Goal: Transaction & Acquisition: Purchase product/service

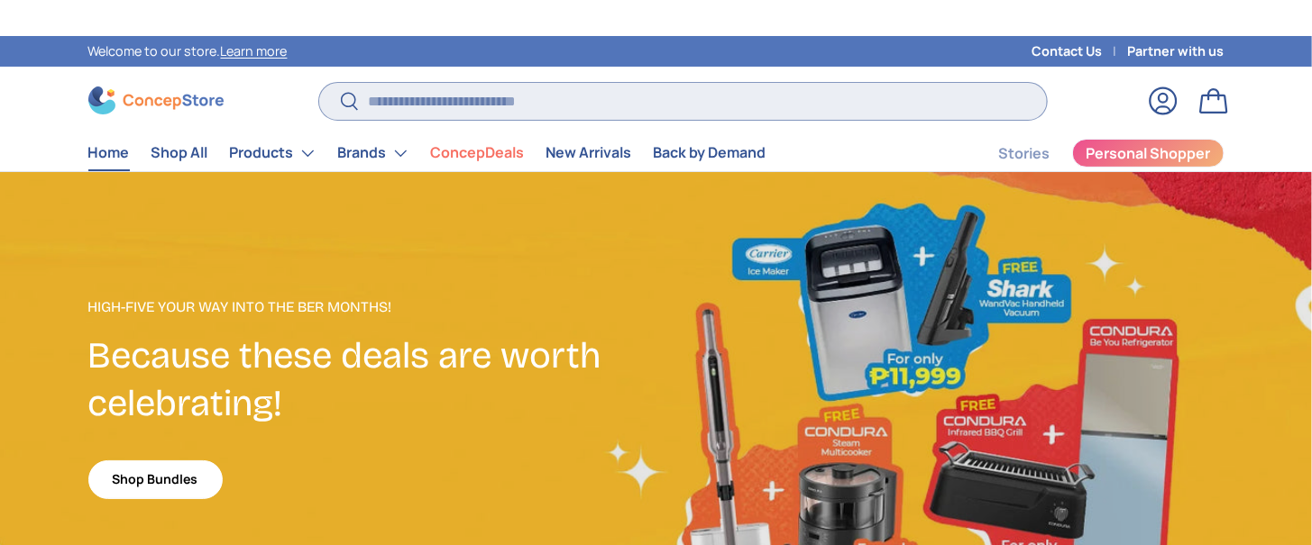
click at [433, 87] on input "Search" at bounding box center [682, 101] width 727 height 37
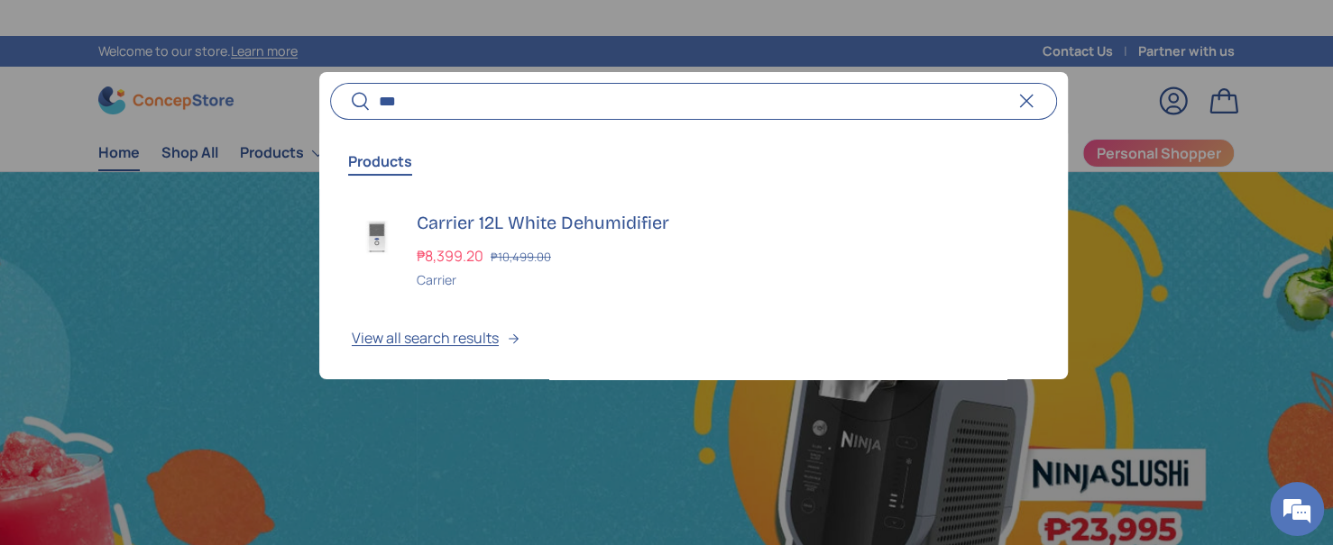
scroll to position [0, 1332]
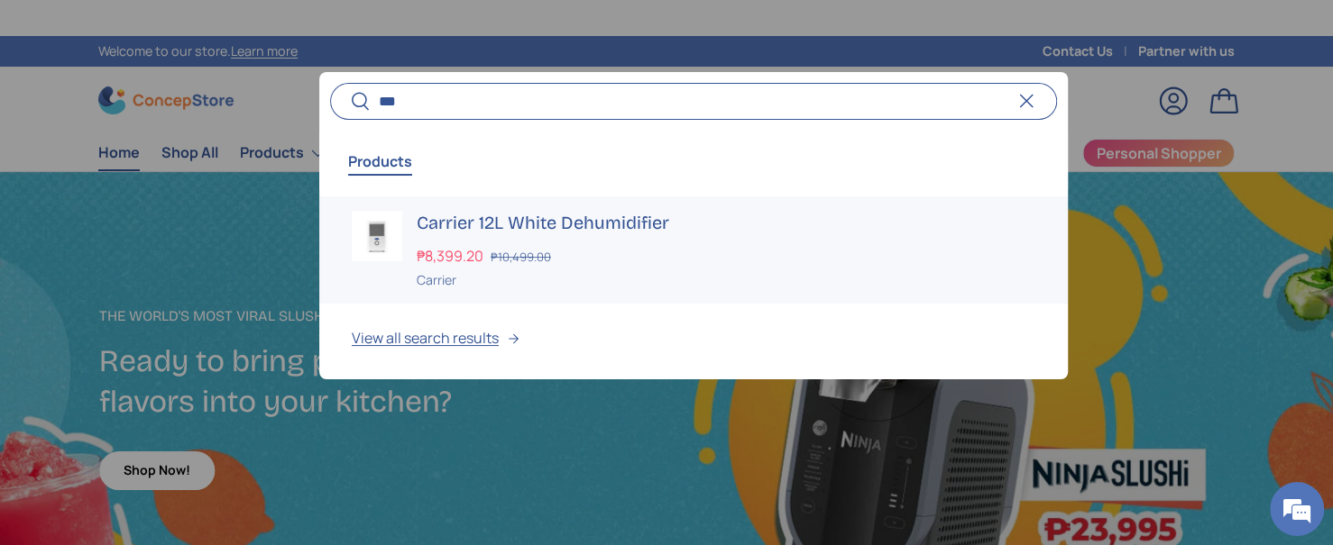
type input "***"
click at [467, 224] on h3 "Carrier 12L White Dehumidifier" at bounding box center [726, 223] width 619 height 25
